Goal: Check status: Check status

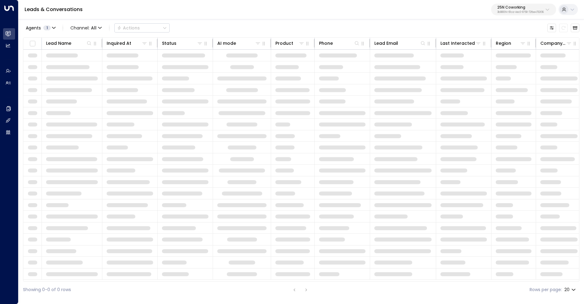
click at [529, 11] on p "3b9800f4-81ca-4ec0-8758-72fbe4763f36" at bounding box center [520, 12] width 46 height 2
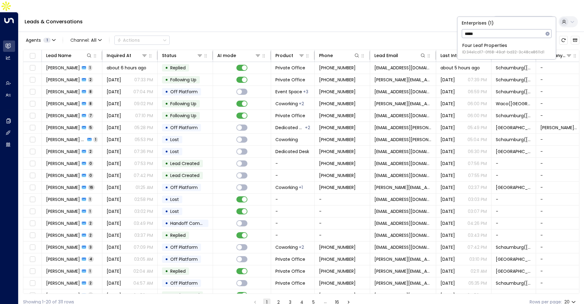
type input "****"
click at [501, 53] on span "ID: 34e1cd17-0f68-49af-bd32-3c48ce8611d1" at bounding box center [503, 52] width 82 height 6
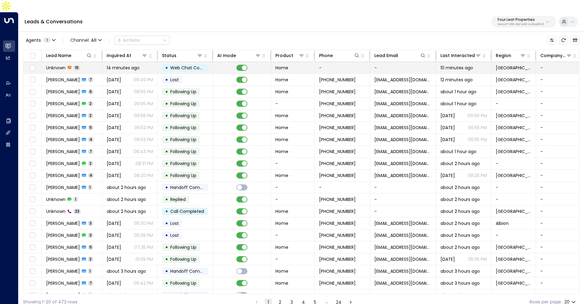
click at [153, 62] on td "14 minutes ago" at bounding box center [129, 68] width 55 height 12
